Goal: Navigation & Orientation: Find specific page/section

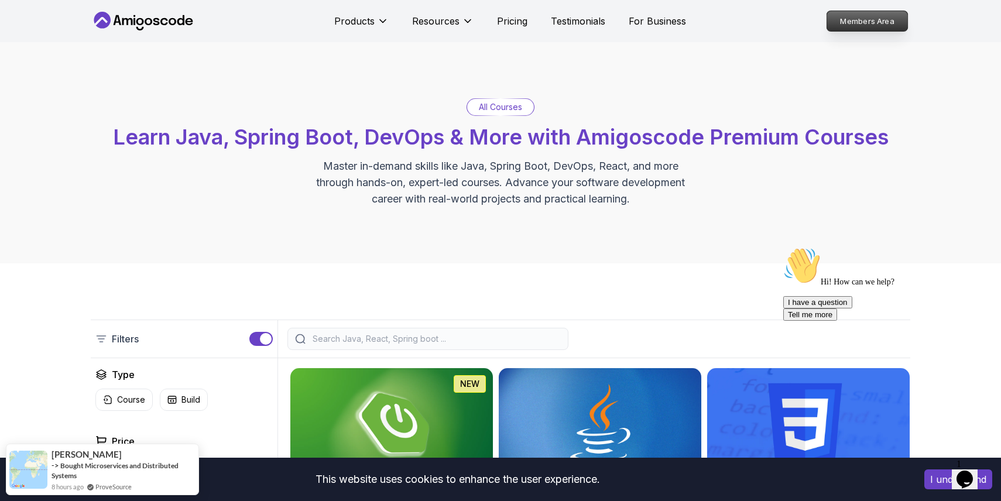
click at [866, 16] on p "Members Area" at bounding box center [867, 21] width 81 height 20
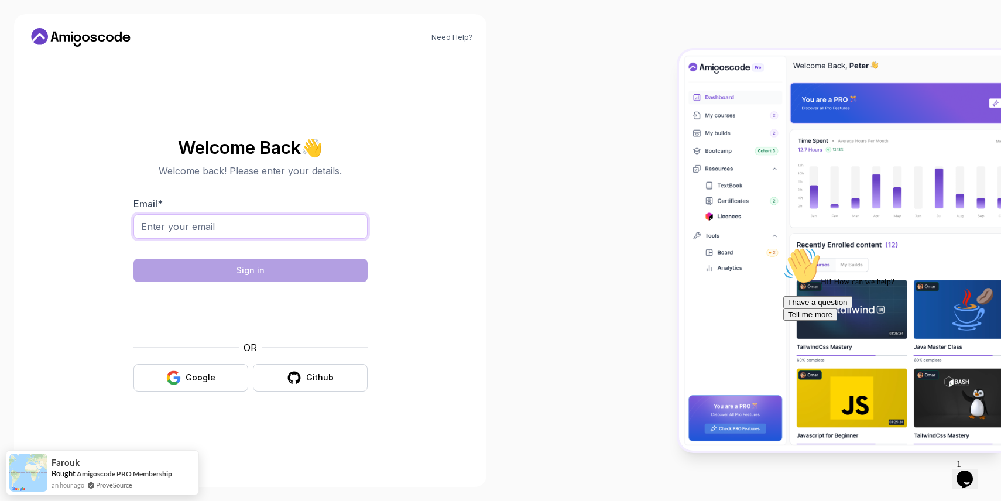
click at [219, 223] on input "Email *" at bounding box center [250, 226] width 234 height 25
type input "tmerierit@gmail.com"
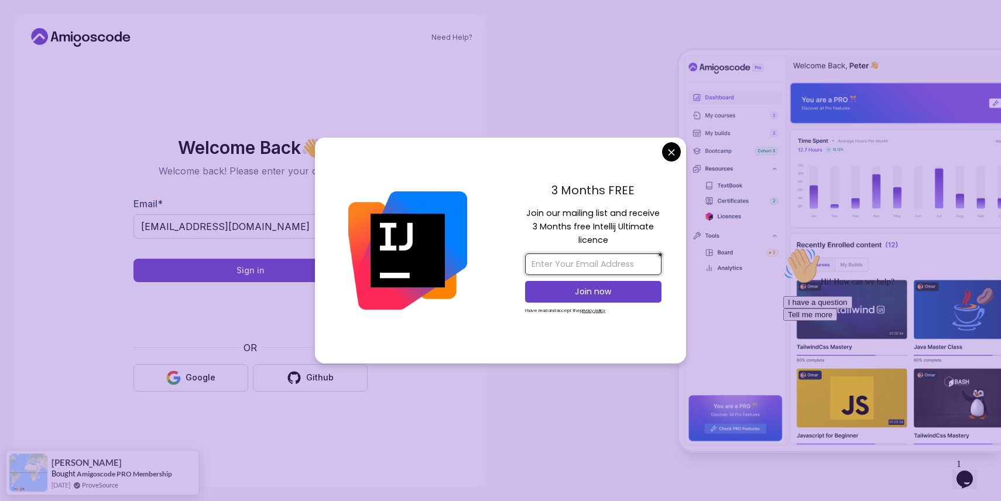
click at [558, 268] on input "email" at bounding box center [593, 264] width 136 height 22
click at [537, 233] on p "Join our mailing list and receive 3 Months free Intellij Ultimate licence" at bounding box center [593, 227] width 136 height 41
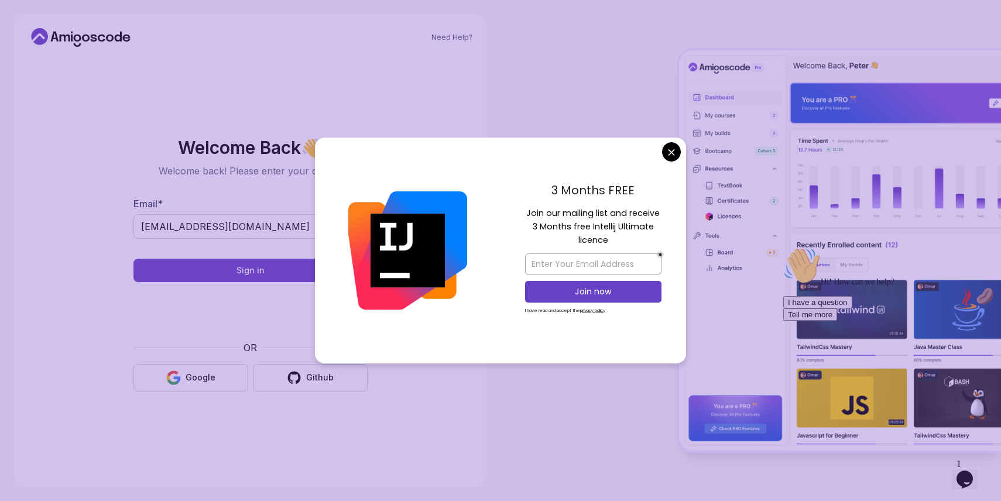
click at [670, 152] on body "Need Help? Welcome Back 👋 Welcome back! Please enter your details. Email * tmer…" at bounding box center [500, 250] width 1001 height 501
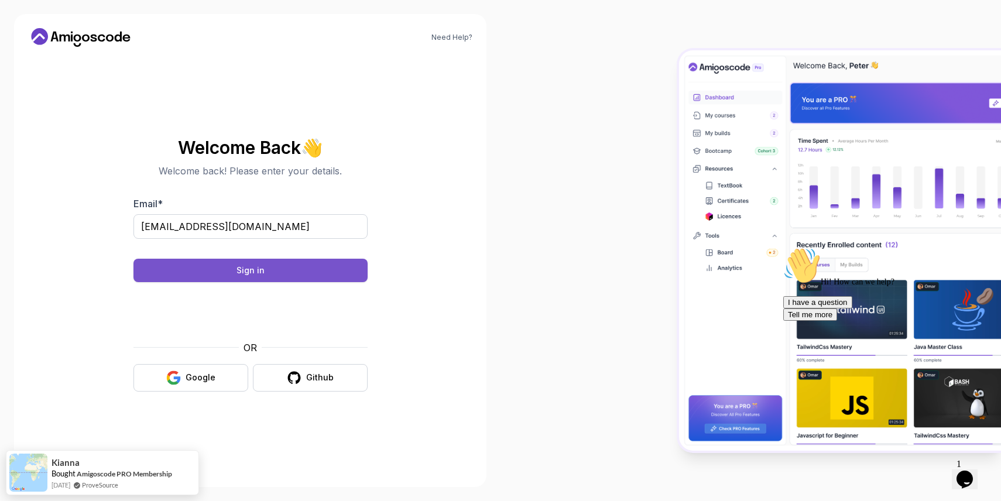
click at [287, 270] on button "Sign in" at bounding box center [250, 270] width 234 height 23
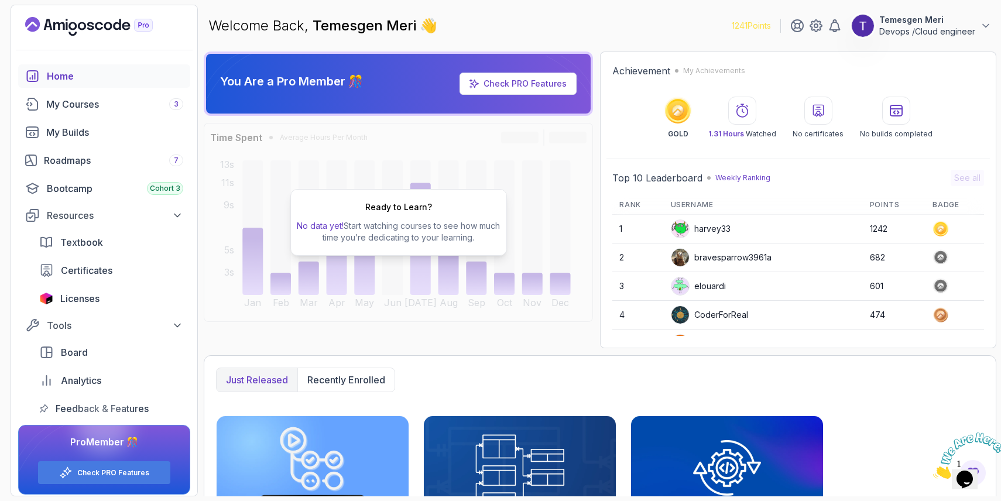
click at [336, 29] on span "Temesgen Meri" at bounding box center [365, 25] width 107 height 17
click at [407, 26] on span "Temesgen Meri" at bounding box center [365, 25] width 107 height 17
click at [343, 36] on div "Welcome Back, [PERSON_NAME] 👋 1241 Points [PERSON_NAME] /Cloud engineer" at bounding box center [600, 26] width 792 height 42
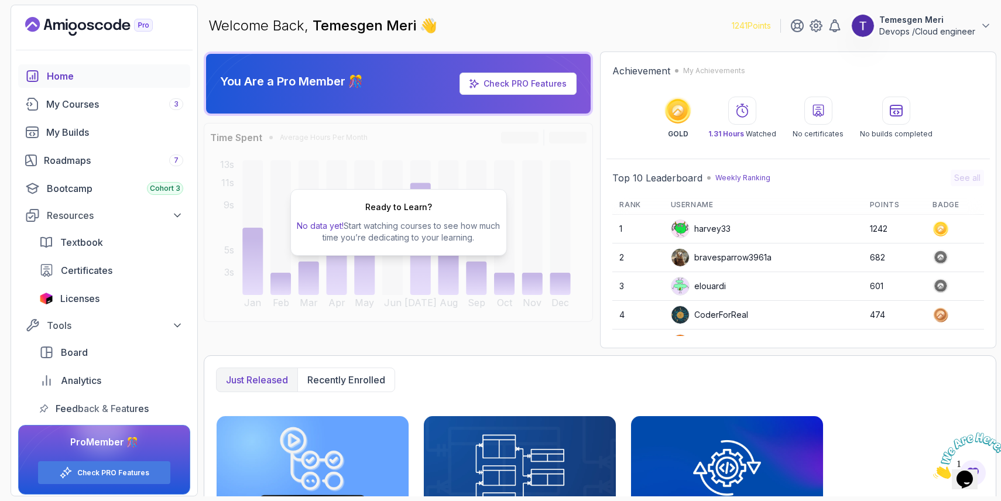
click at [343, 36] on div "Welcome Back, [PERSON_NAME] 👋 1241 Points [PERSON_NAME] /Cloud engineer" at bounding box center [600, 26] width 792 height 42
click at [342, 30] on span "Temesgen Meri" at bounding box center [365, 25] width 107 height 17
click at [836, 61] on div "Achievement My Achievements GOLD 1.31 Hours Watched No certificates No builds c…" at bounding box center [797, 101] width 383 height 87
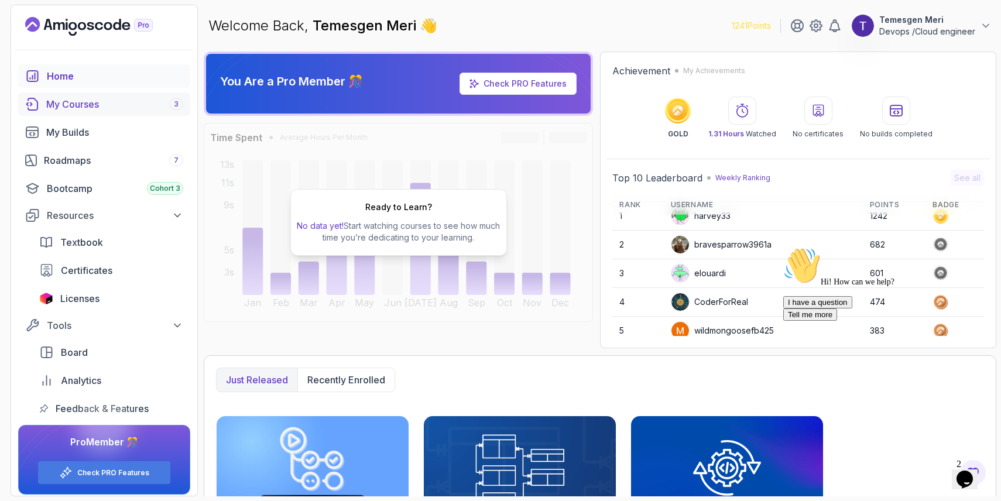
click at [92, 104] on div "My Courses 3" at bounding box center [114, 104] width 137 height 14
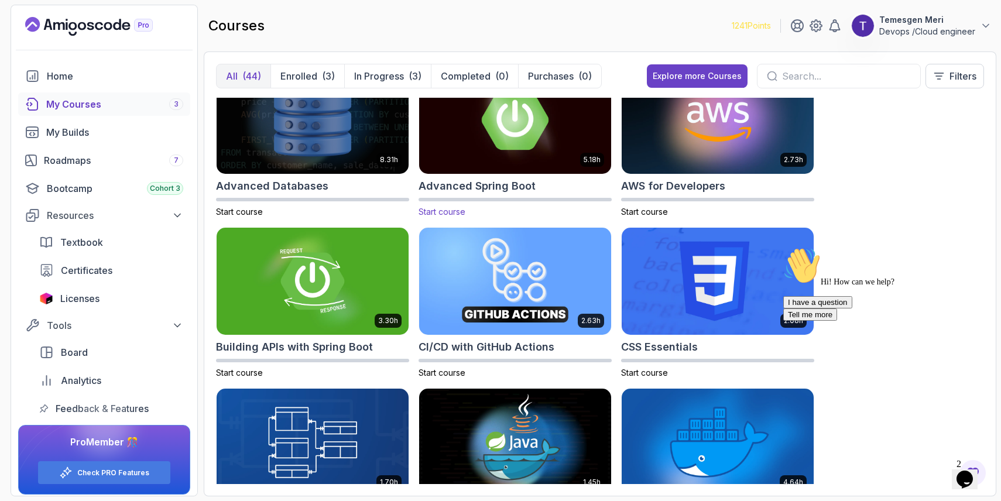
scroll to position [33, 0]
